Goal: Understand process/instructions

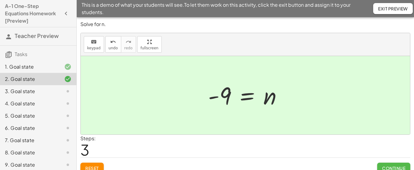
click at [384, 163] on button "Continue" at bounding box center [393, 168] width 33 height 11
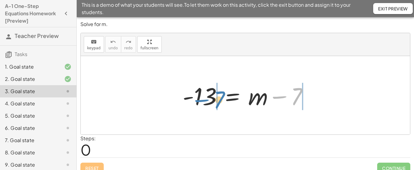
drag, startPoint x: 289, startPoint y: 97, endPoint x: 211, endPoint y: 100, distance: 77.4
click at [211, 100] on div at bounding box center [248, 96] width 136 height 32
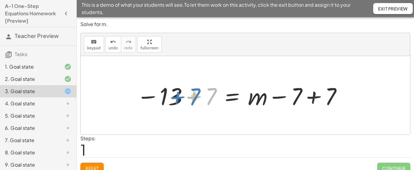
drag, startPoint x: 194, startPoint y: 98, endPoint x: 177, endPoint y: 99, distance: 16.6
click at [177, 99] on div at bounding box center [240, 96] width 212 height 32
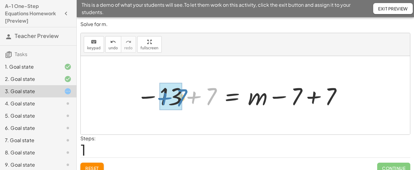
drag, startPoint x: 192, startPoint y: 98, endPoint x: 166, endPoint y: 99, distance: 26.4
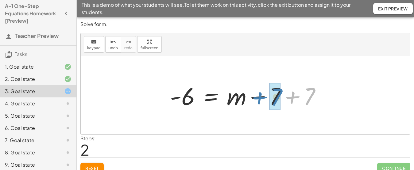
drag, startPoint x: 291, startPoint y: 98, endPoint x: 258, endPoint y: 98, distance: 33.8
click at [258, 98] on div at bounding box center [248, 96] width 162 height 32
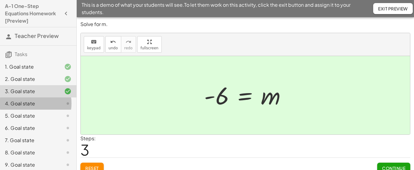
click at [27, 107] on div "4. Goal state" at bounding box center [29, 103] width 49 height 7
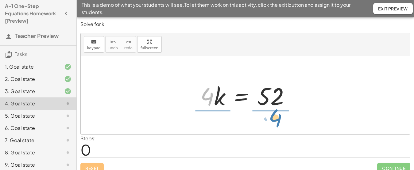
drag, startPoint x: 210, startPoint y: 99, endPoint x: 278, endPoint y: 120, distance: 71.5
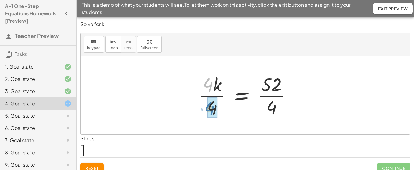
drag, startPoint x: 210, startPoint y: 86, endPoint x: 212, endPoint y: 111, distance: 25.3
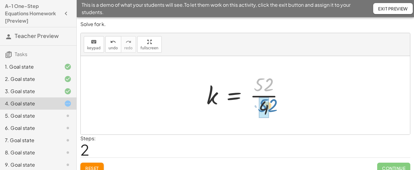
drag, startPoint x: 262, startPoint y: 84, endPoint x: 266, endPoint y: 106, distance: 22.2
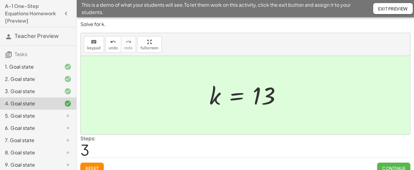
click at [393, 165] on button "Continue" at bounding box center [393, 168] width 33 height 11
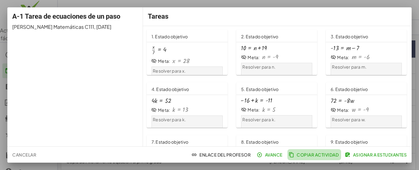
click at [291, 155] on icon "button" at bounding box center [292, 155] width 6 height 6
